Goal: Information Seeking & Learning: Learn about a topic

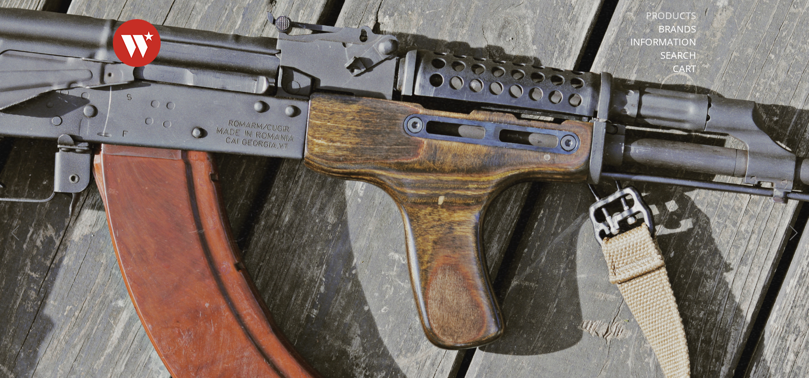
click at [684, 12] on link "Products" at bounding box center [671, 16] width 50 height 12
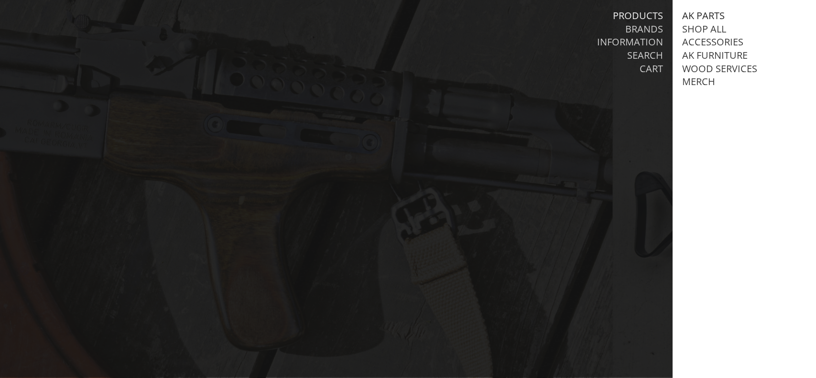
click at [704, 13] on link "AK Parts" at bounding box center [704, 16] width 43 height 12
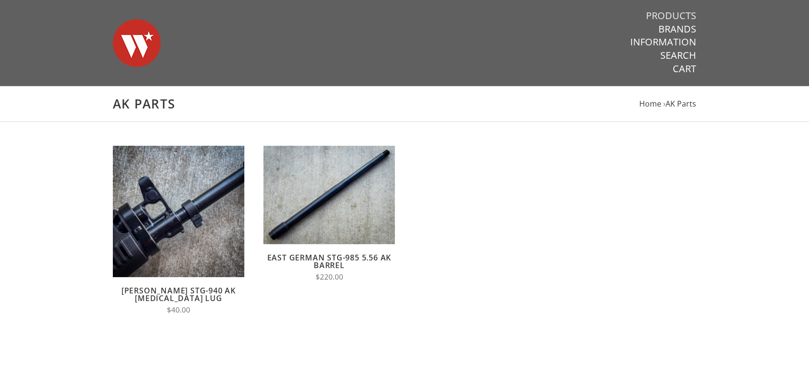
click at [675, 14] on link "Products" at bounding box center [671, 16] width 50 height 12
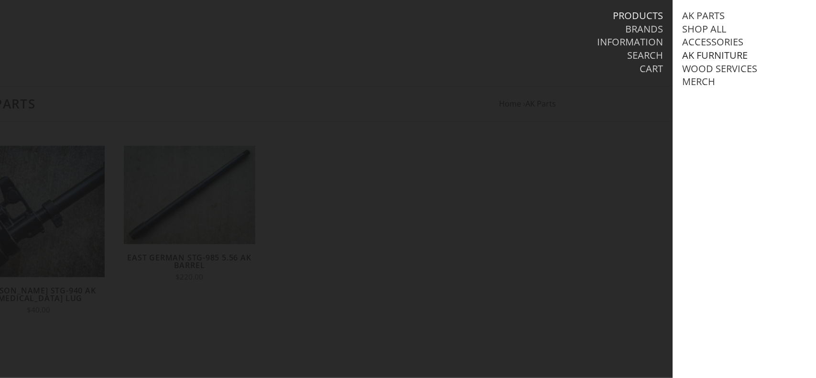
click at [702, 56] on link "AK Furniture" at bounding box center [716, 55] width 66 height 12
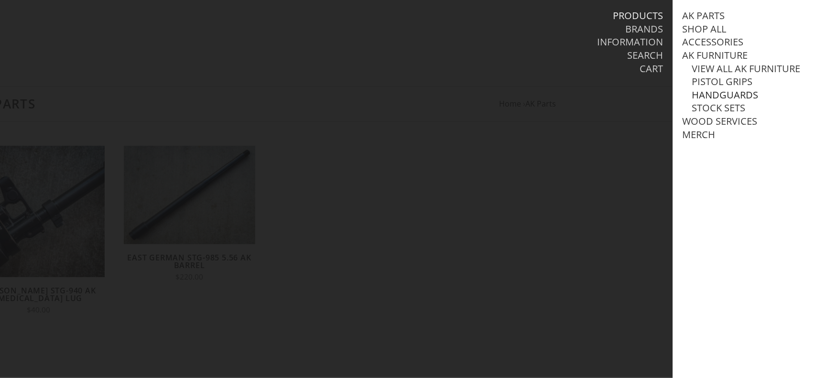
click at [716, 101] on link "Handguards" at bounding box center [725, 95] width 66 height 12
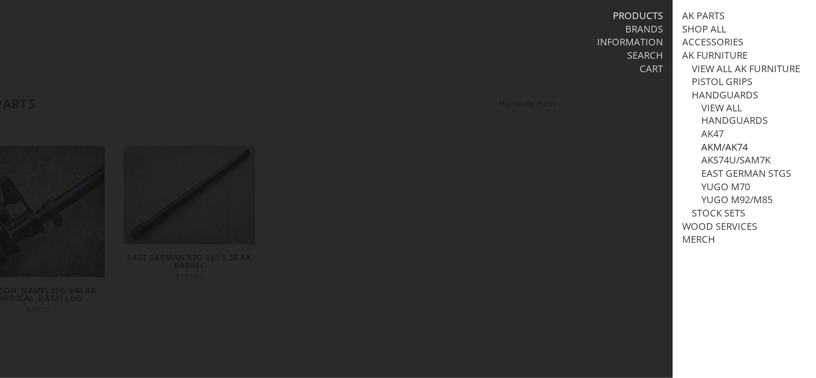
click at [704, 154] on link "AKM/AK74" at bounding box center [725, 147] width 46 height 12
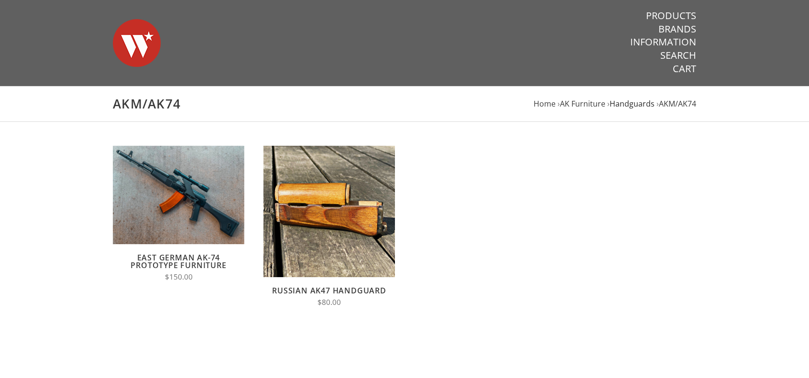
click at [631, 103] on span "Handguards" at bounding box center [632, 104] width 45 height 11
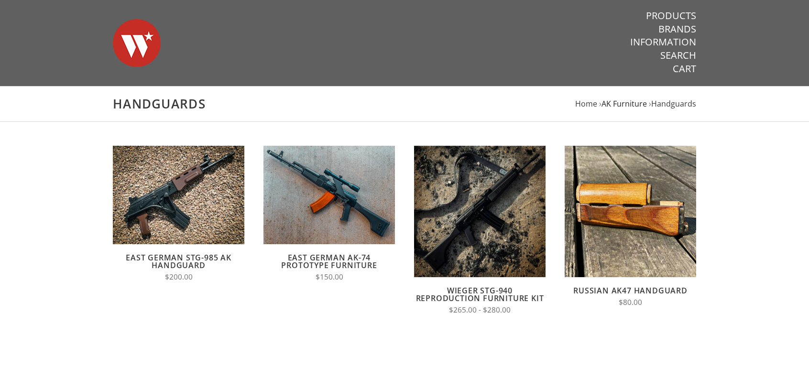
click at [614, 103] on span "AK Furniture" at bounding box center [624, 104] width 45 height 11
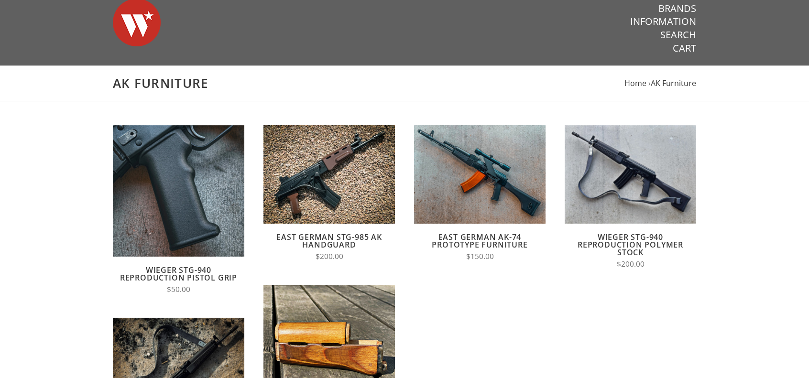
scroll to position [7, 0]
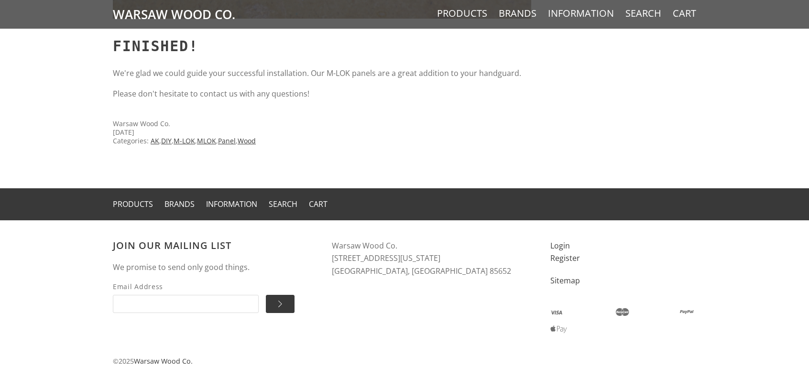
scroll to position [7056, 0]
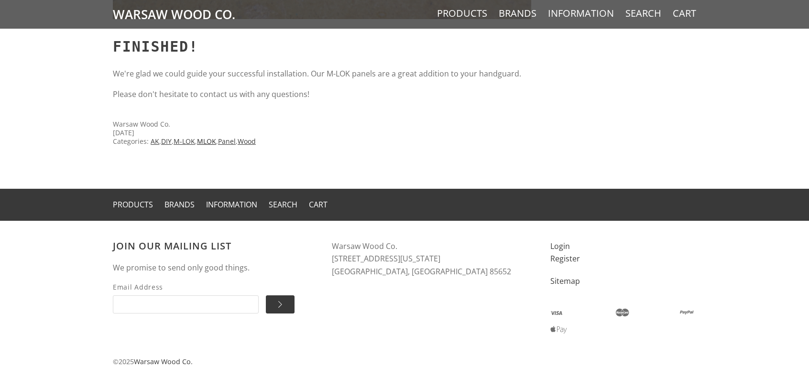
click at [216, 137] on link "MLOK" at bounding box center [206, 141] width 19 height 9
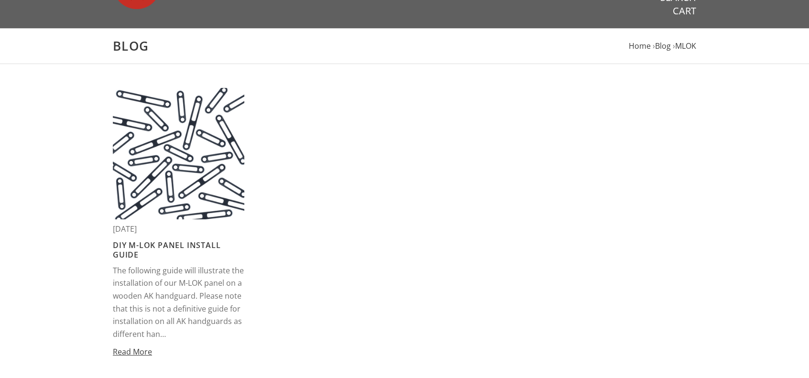
scroll to position [59, 0]
